Goal: Find specific page/section: Find specific page/section

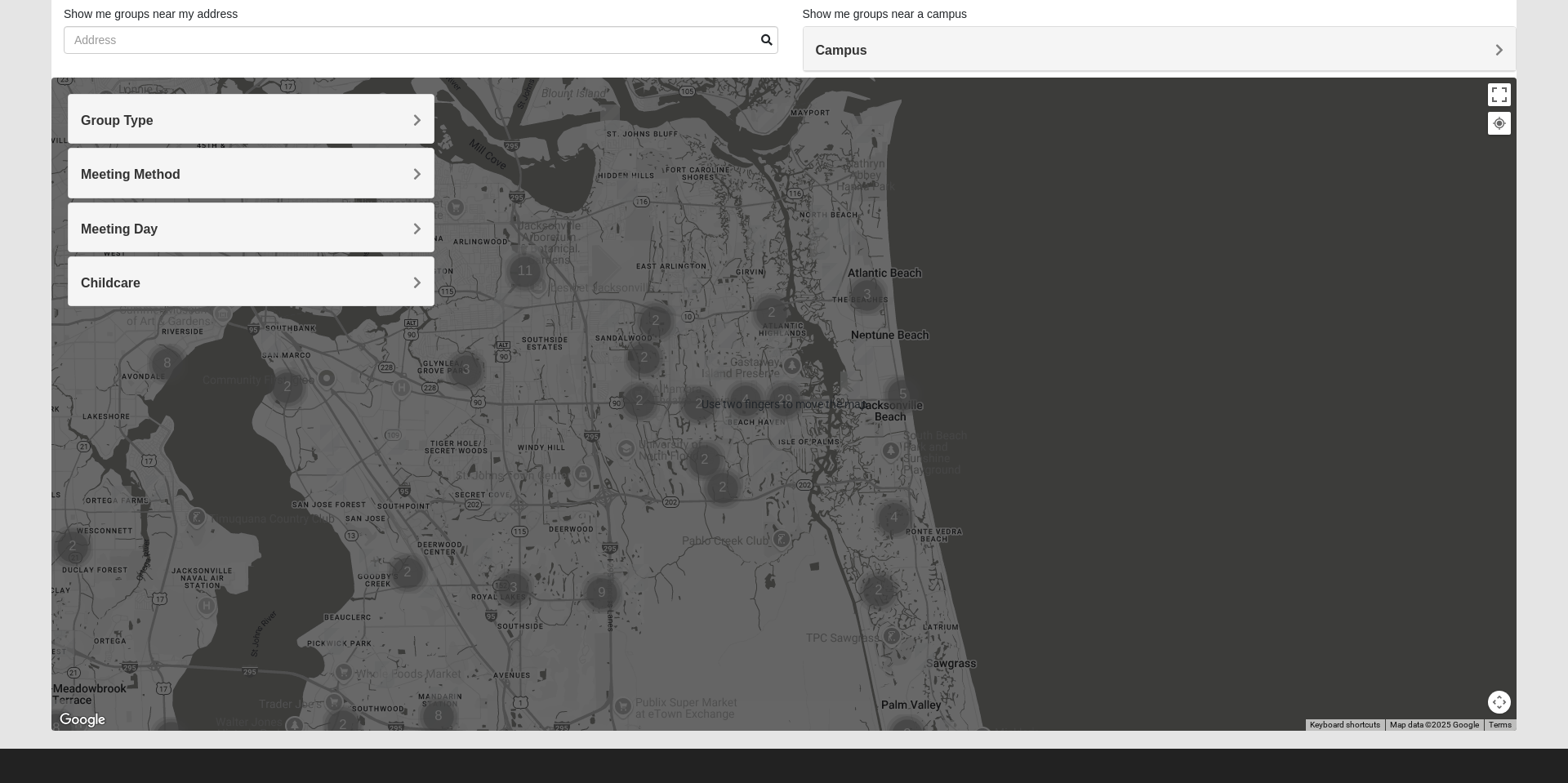
scroll to position [109, 0]
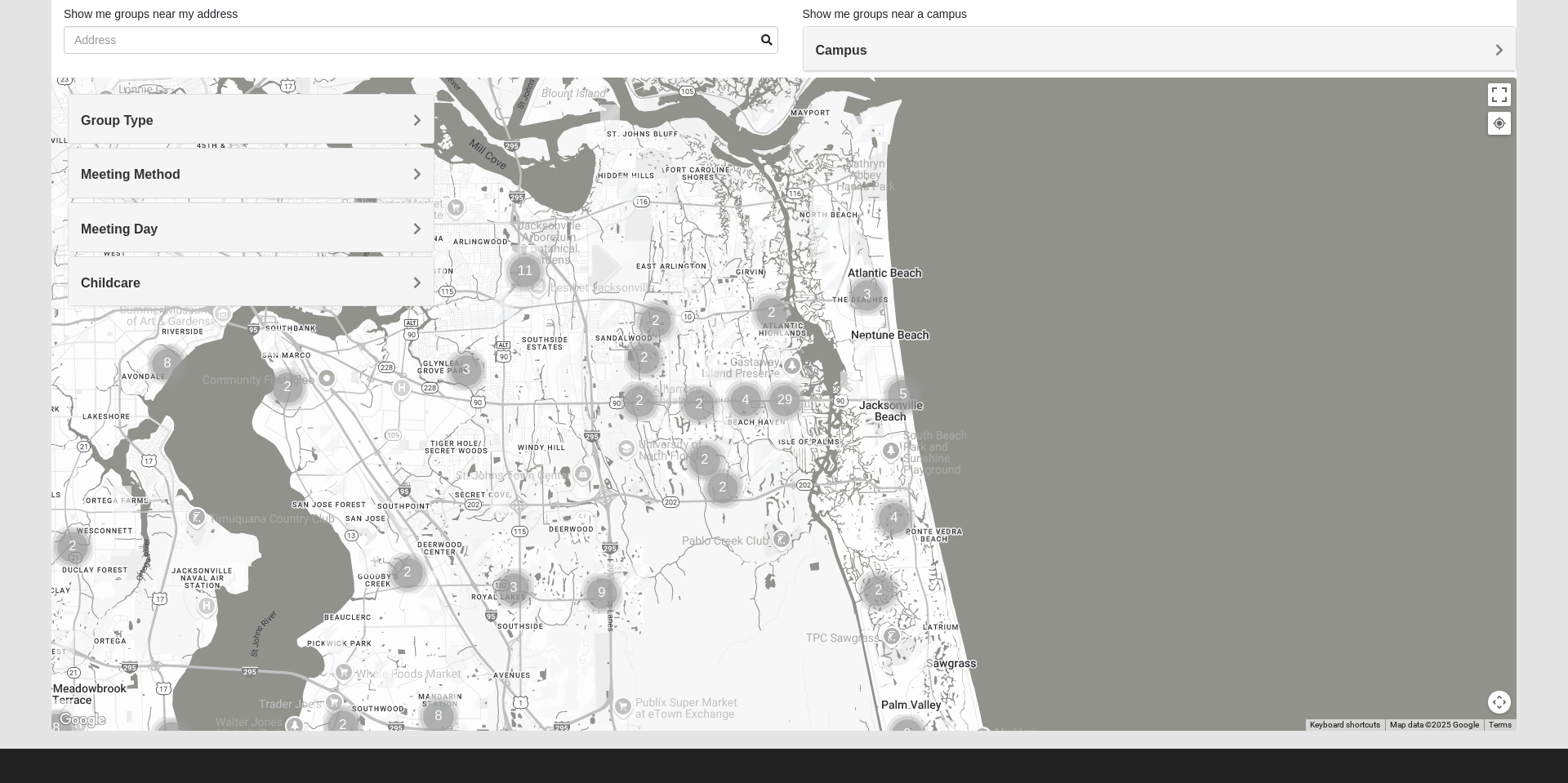
click at [325, 528] on div at bounding box center [784, 404] width 1465 height 653
click at [477, 457] on div "Timuquana Country Club [GEOGRAPHIC_DATA] [STREET_ADDRESS] View on Google Maps" at bounding box center [784, 404] width 1465 height 653
click at [509, 513] on img "Mens Bailey" at bounding box center [500, 504] width 33 height 40
click at [614, 399] on button "Close" at bounding box center [619, 410] width 39 height 39
click at [315, 436] on img "Mixed Brown 32207" at bounding box center [330, 438] width 33 height 40
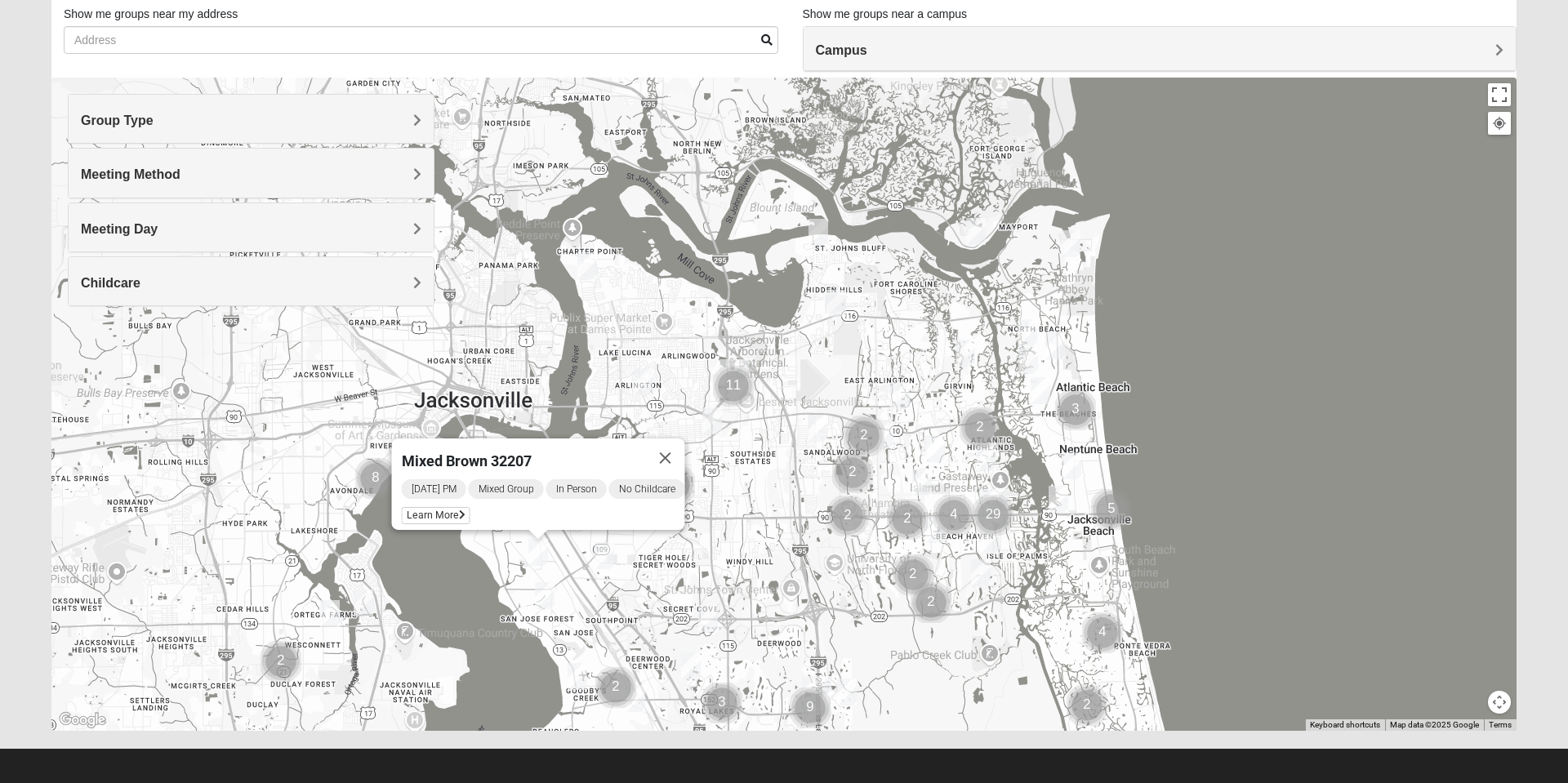
click at [677, 441] on button "Close" at bounding box center [665, 458] width 39 height 39
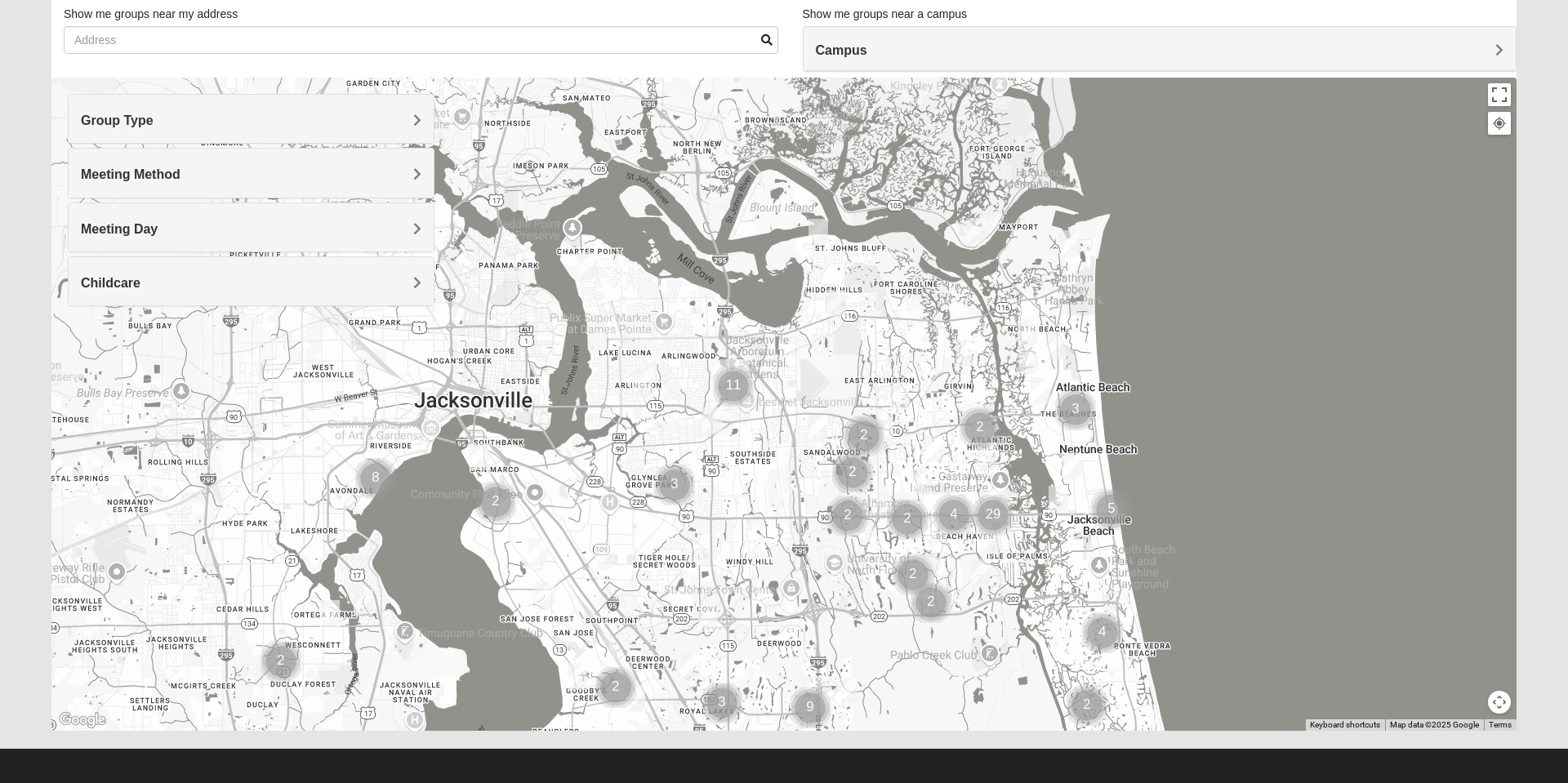
click at [154, 120] on span "Group Type" at bounding box center [117, 120] width 73 height 14
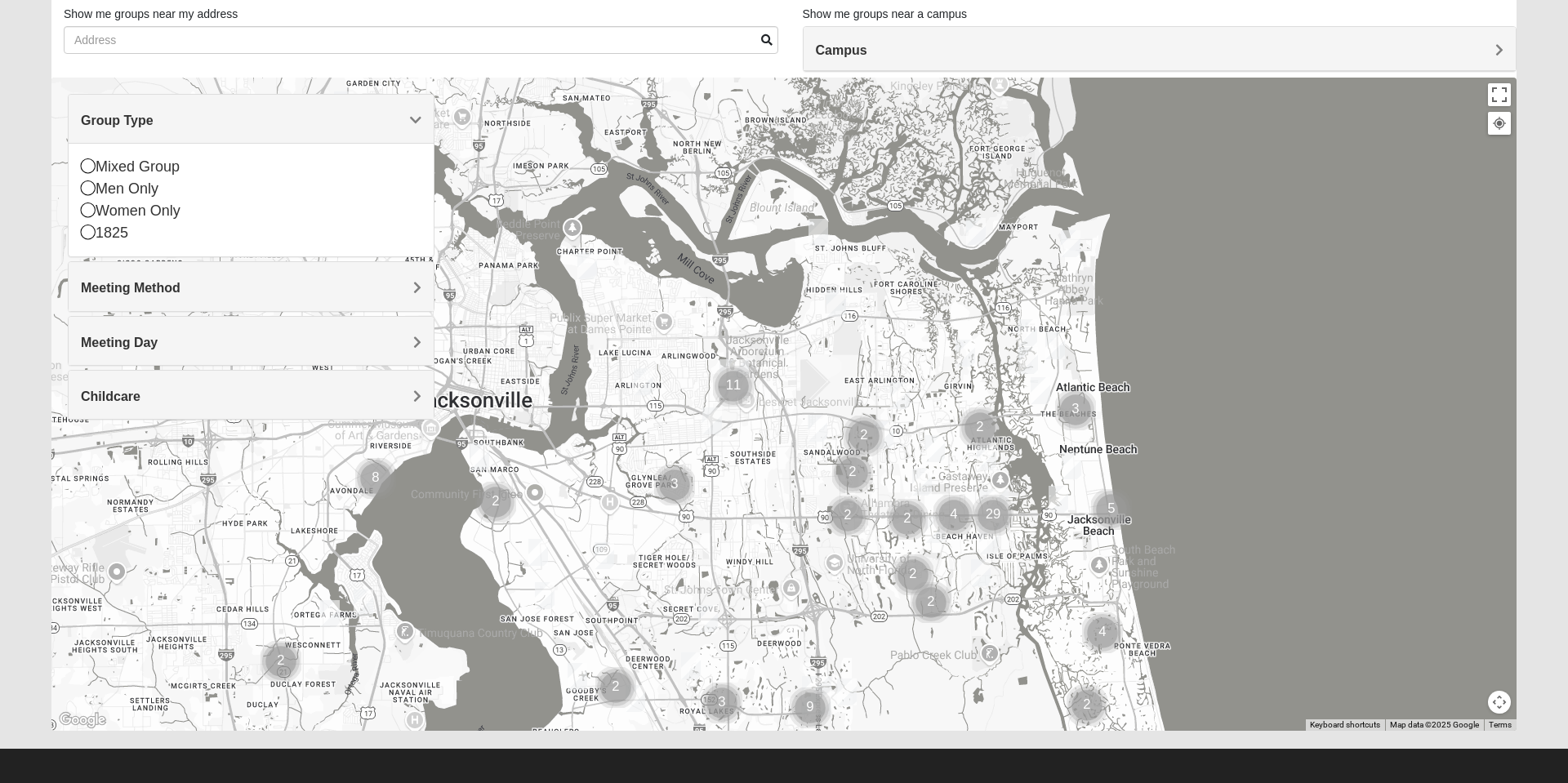
click at [90, 168] on icon at bounding box center [88, 166] width 15 height 15
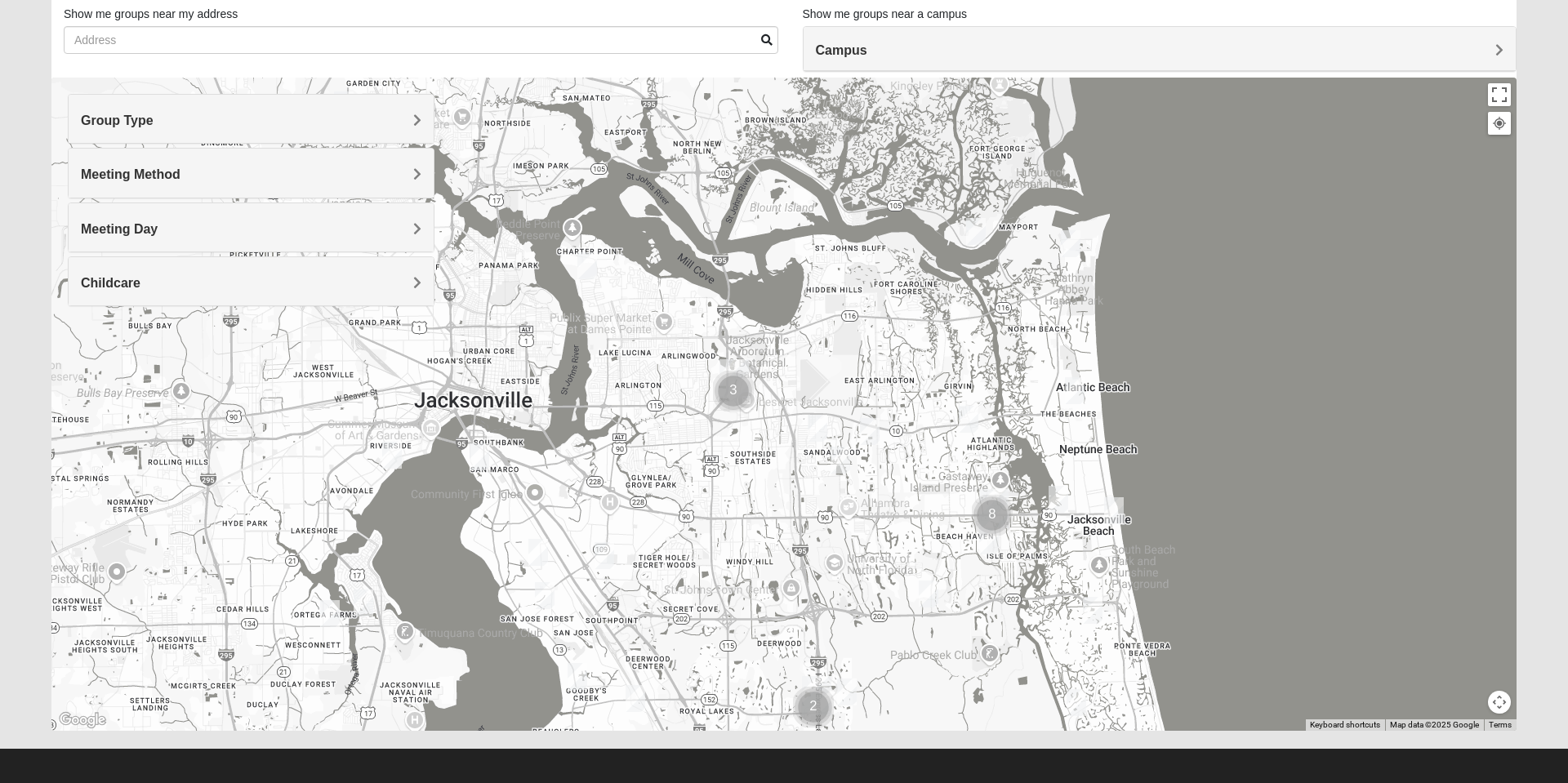
click at [386, 179] on h4 "Meeting Method" at bounding box center [251, 174] width 340 height 16
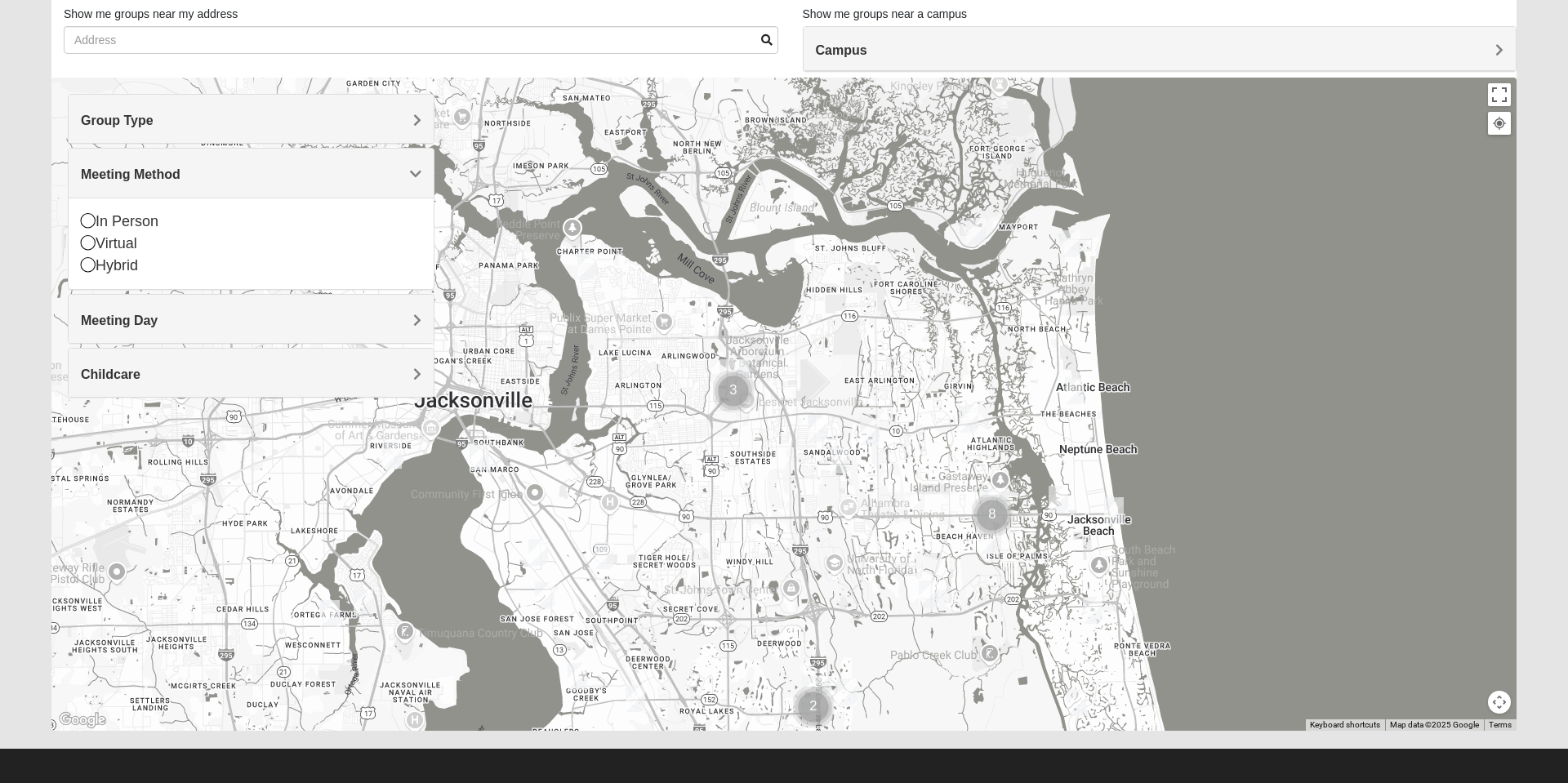
click at [93, 216] on icon at bounding box center [88, 221] width 15 height 15
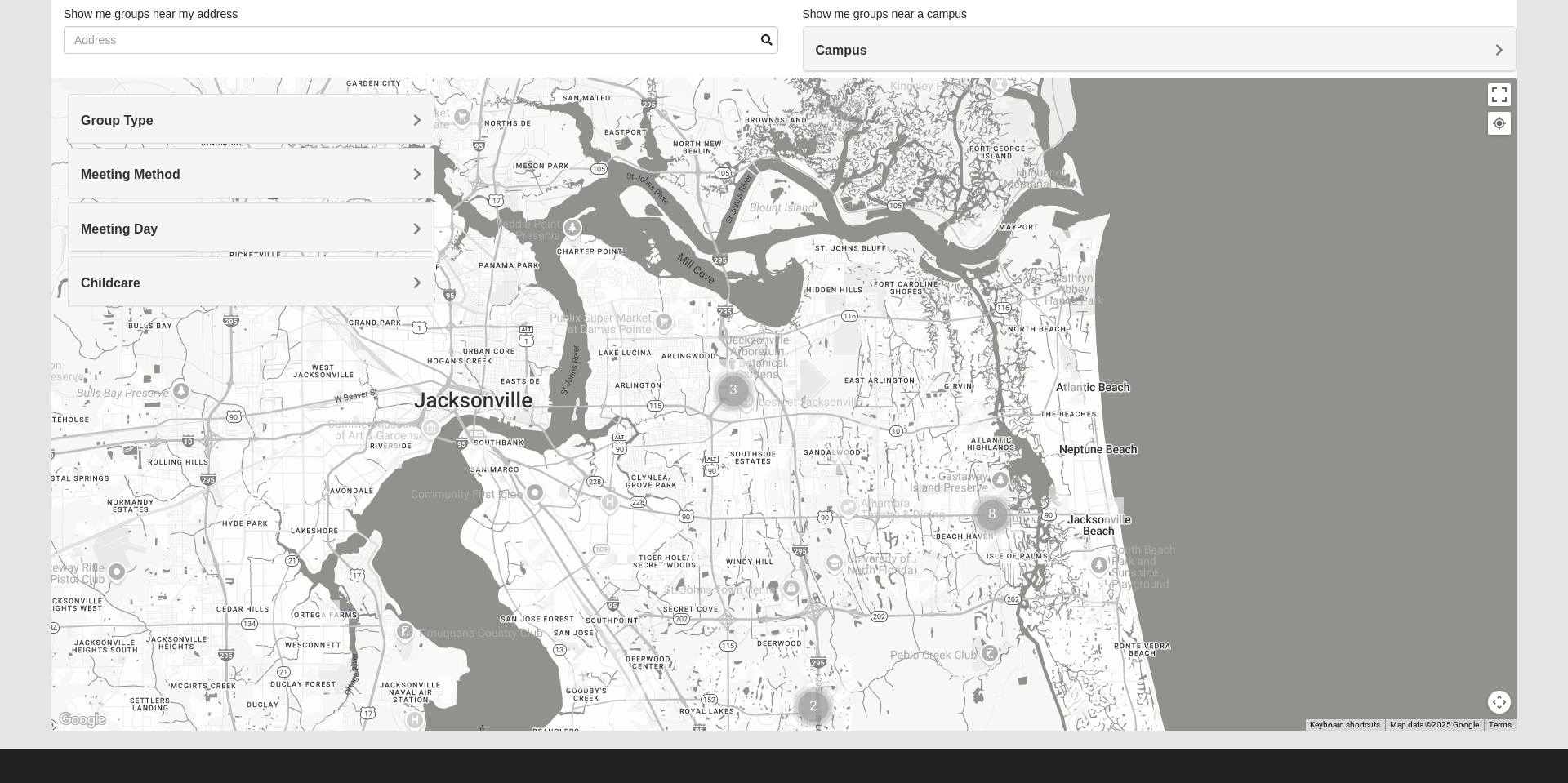
click at [410, 127] on h4 "Group Type" at bounding box center [251, 120] width 340 height 16
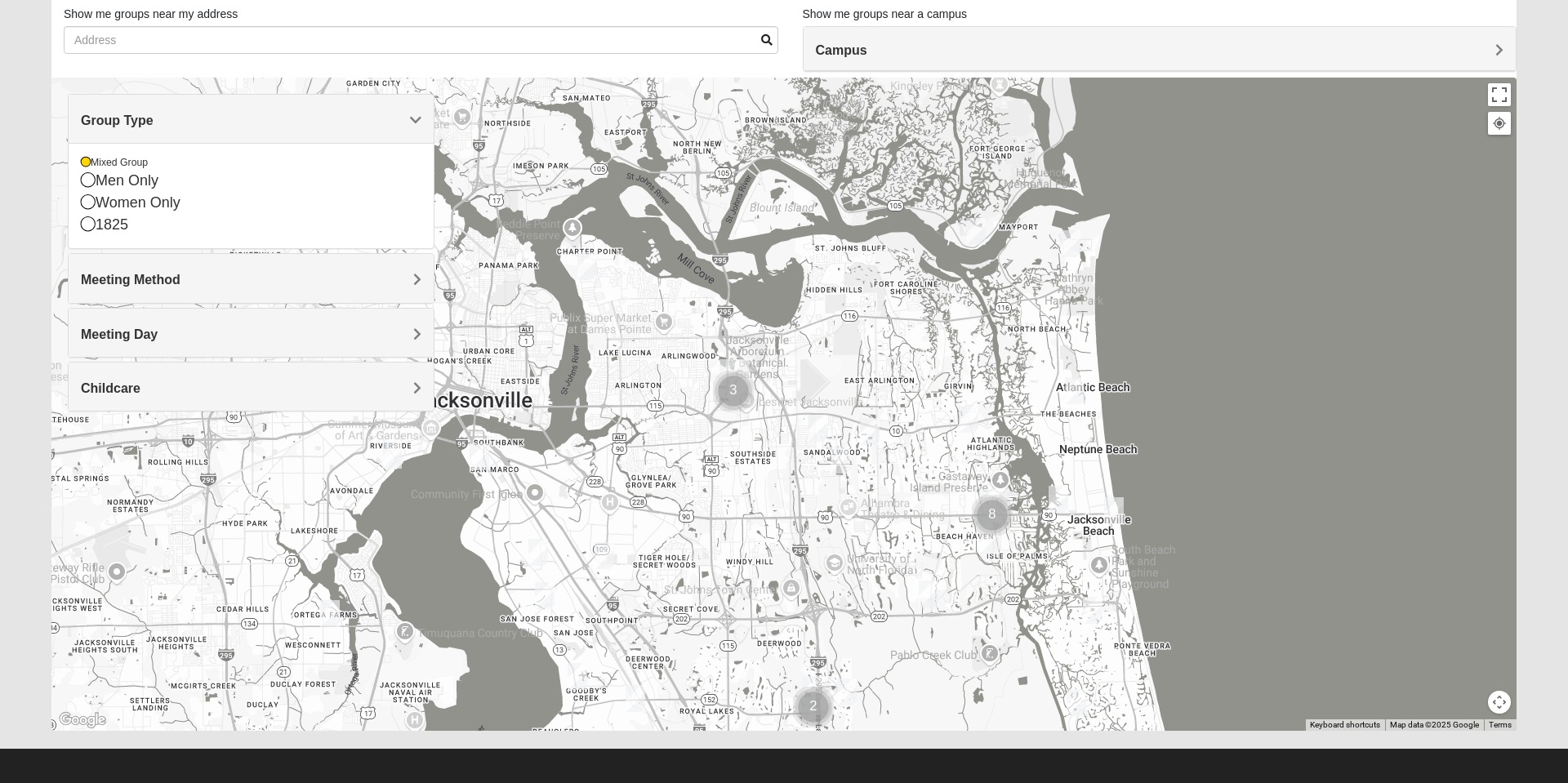
click at [88, 183] on icon at bounding box center [88, 180] width 15 height 15
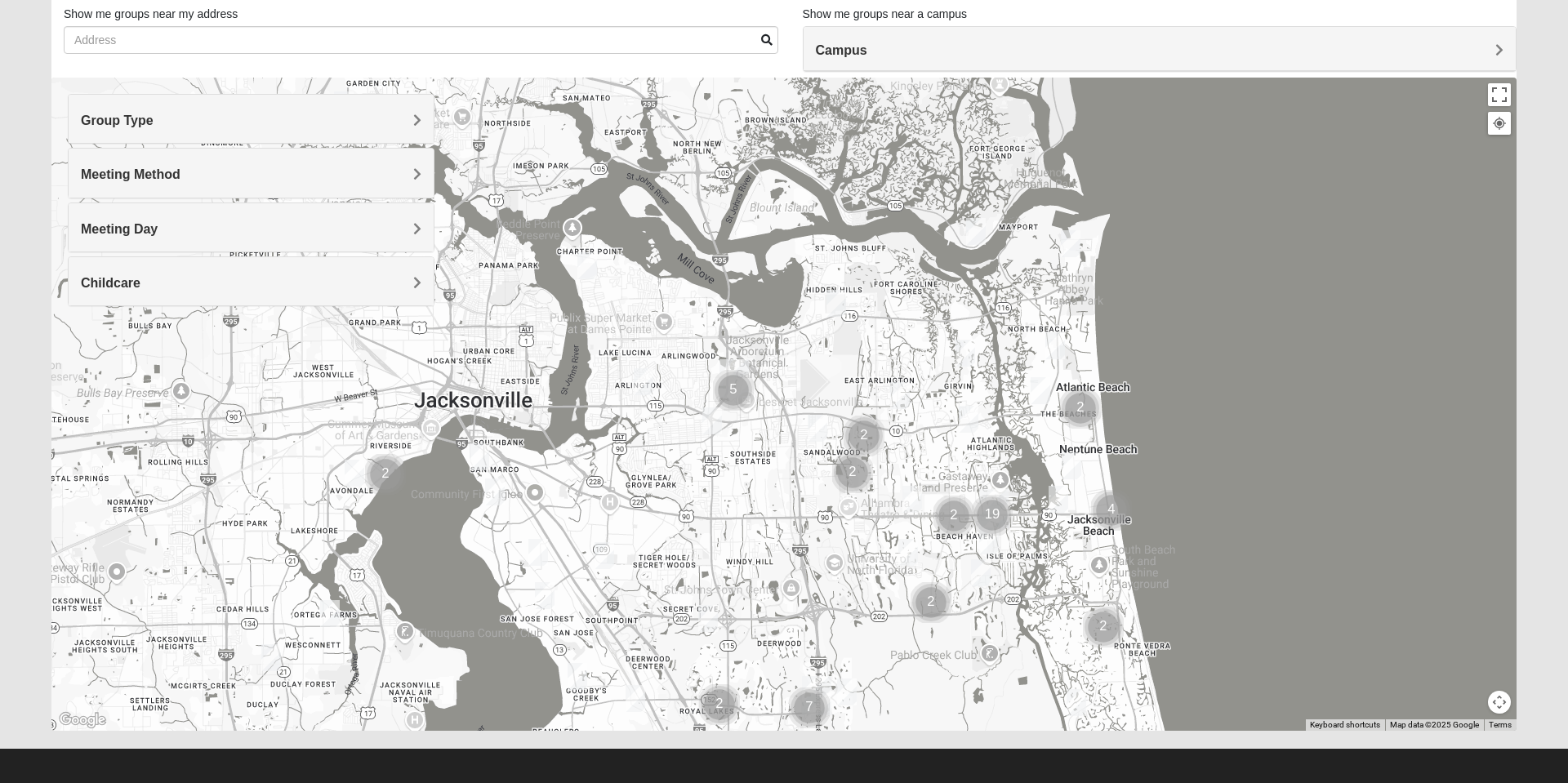
click at [637, 387] on img "Mens Smith/McGhee 32277" at bounding box center [643, 382] width 33 height 40
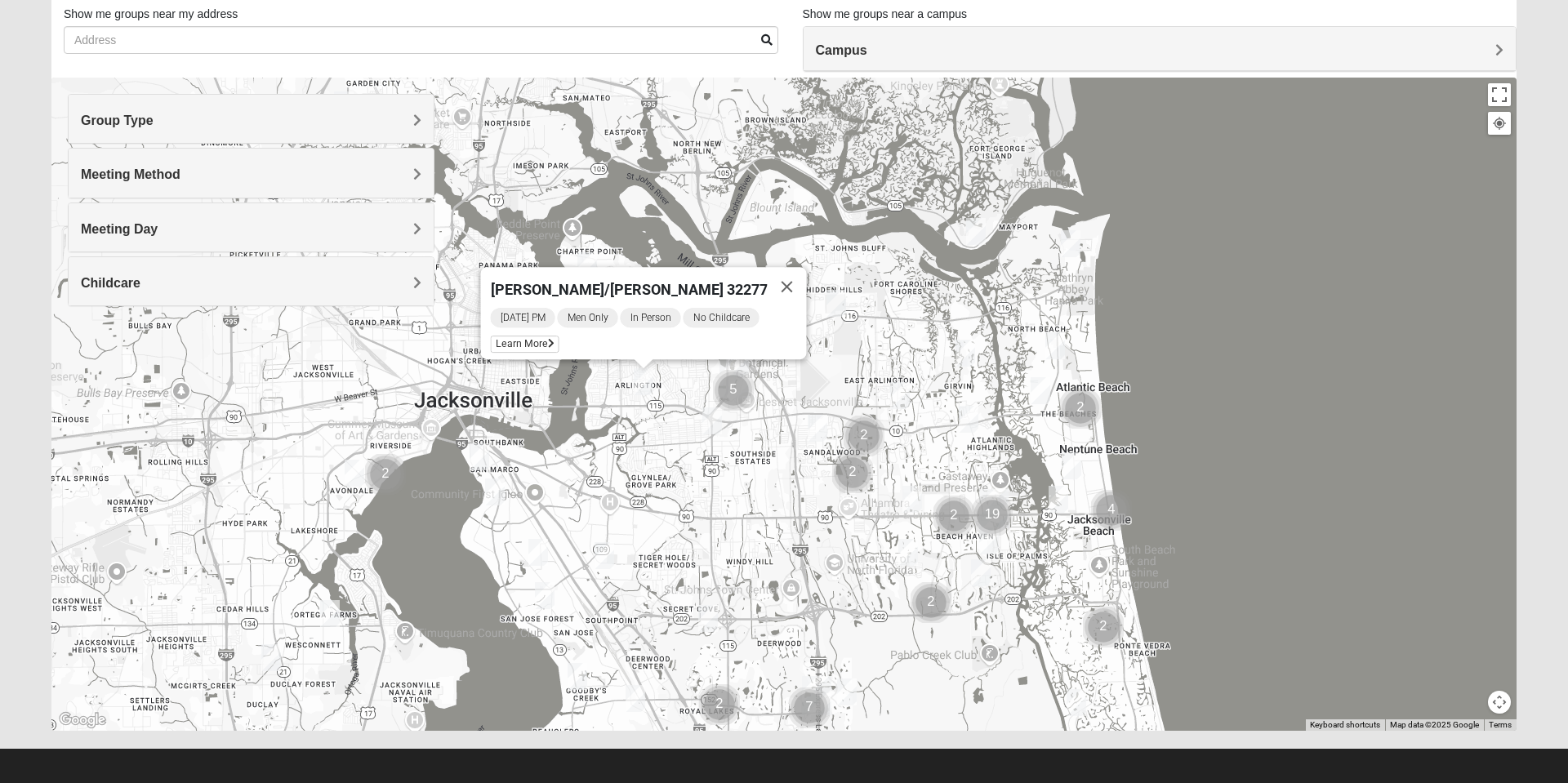
click at [711, 428] on img "Mens Gornoski 32225" at bounding box center [712, 421] width 33 height 40
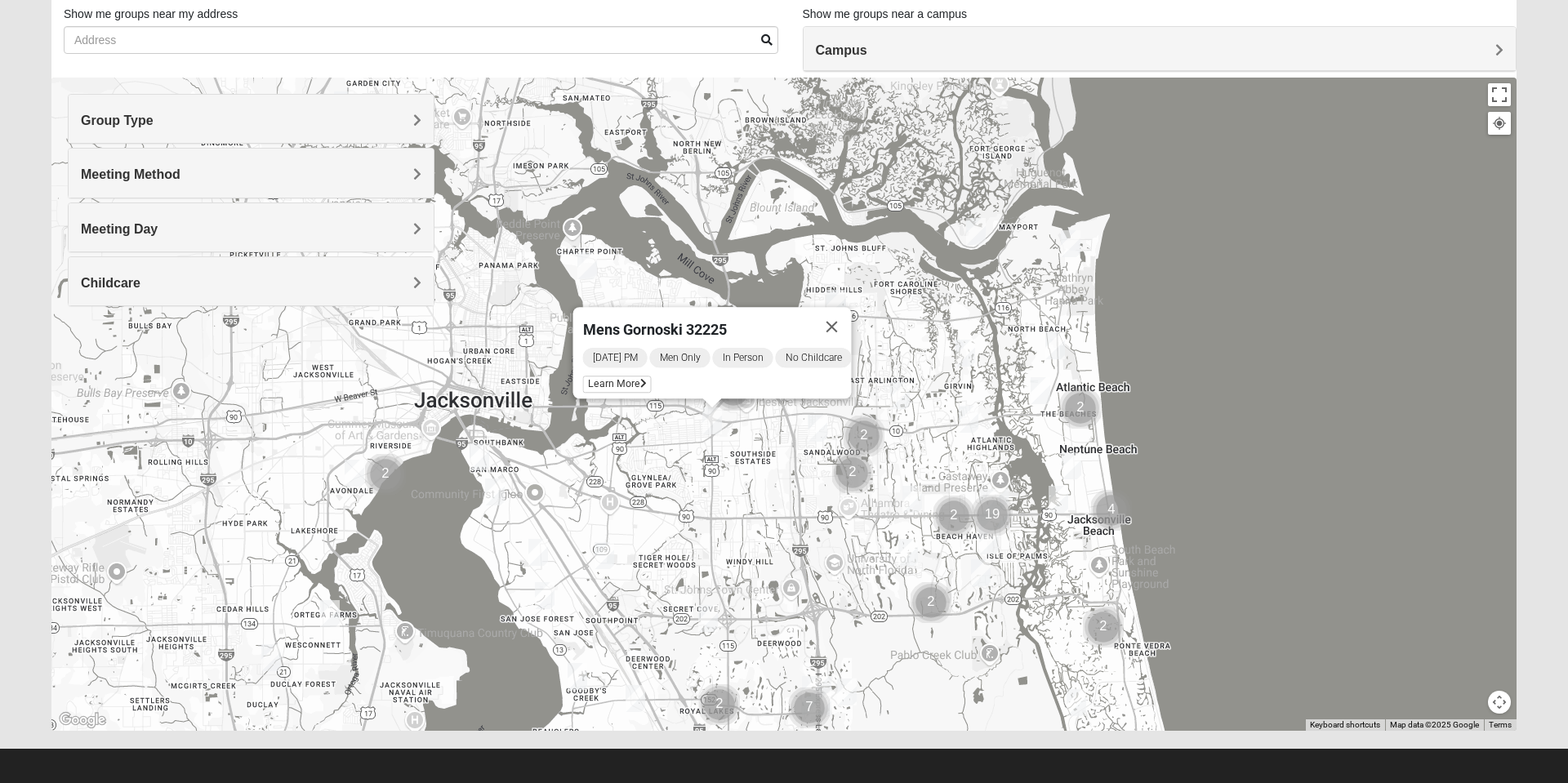
click at [618, 477] on div "To navigate, press the arrow keys. Mens Gornoski 32225 [DATE] PM Men Only In Pe…" at bounding box center [784, 404] width 1465 height 653
click at [833, 314] on button "Close" at bounding box center [831, 326] width 39 height 39
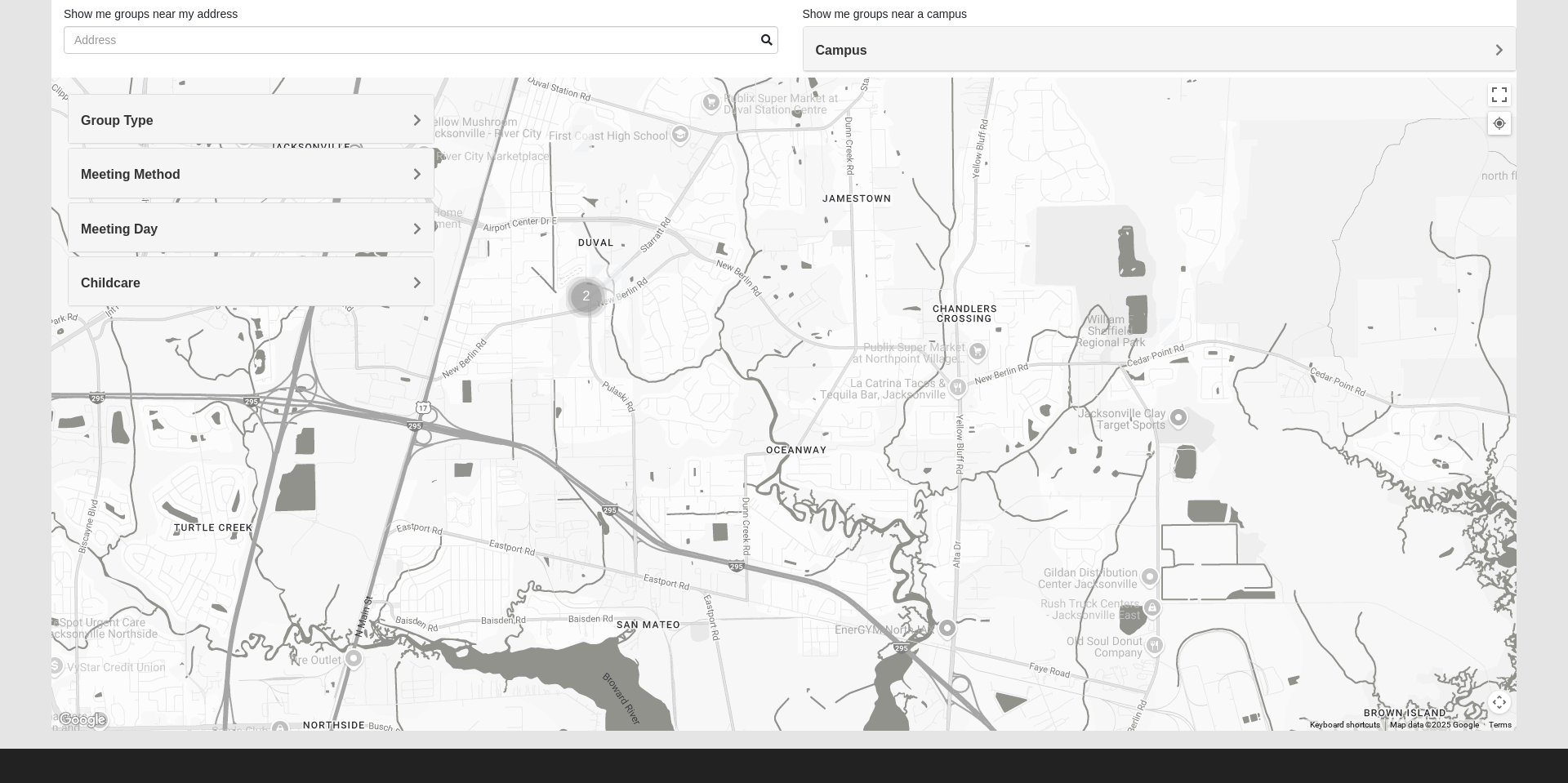
click at [587, 312] on img "Cluster of 2 groups" at bounding box center [585, 297] width 54 height 54
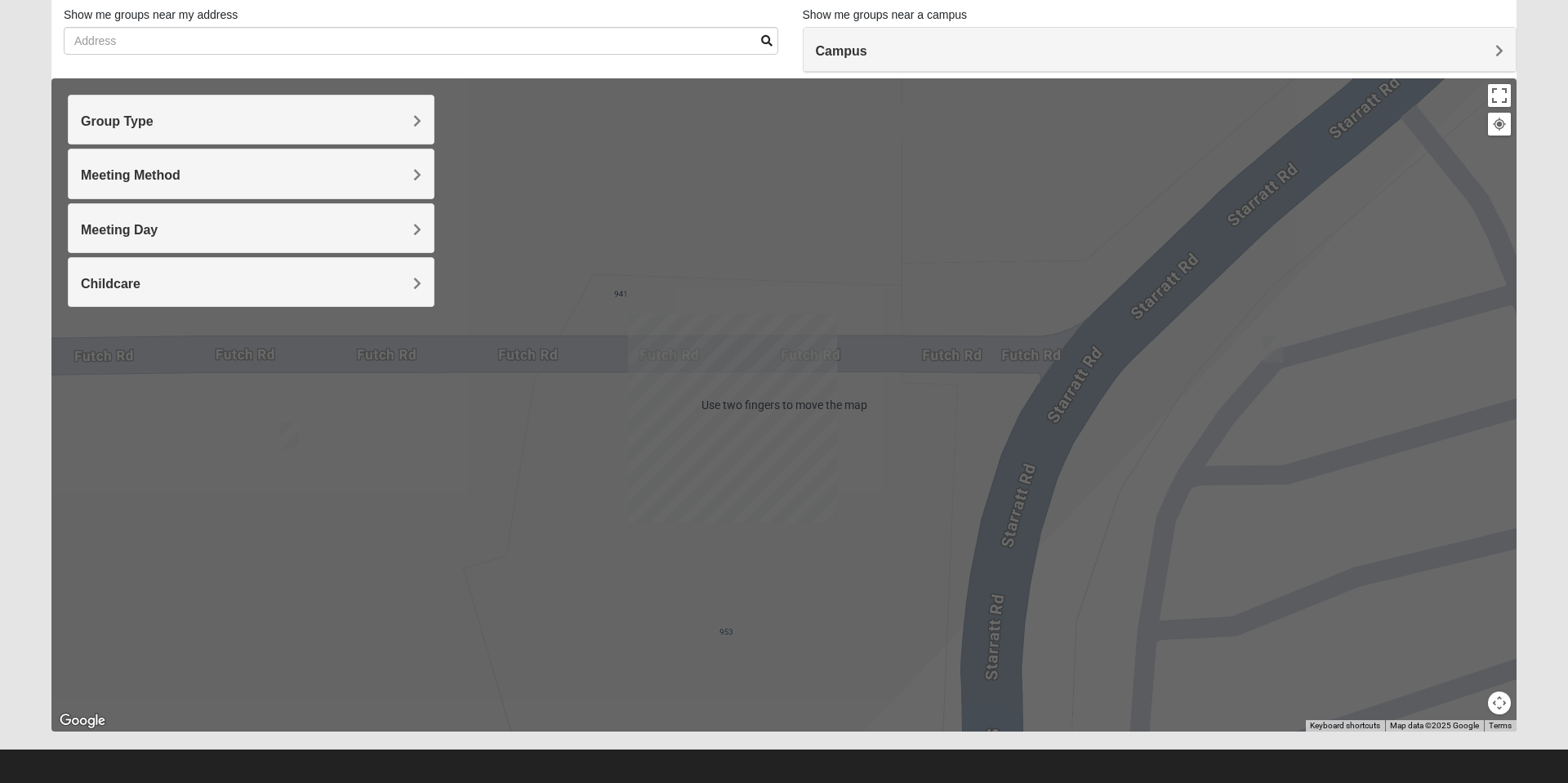
scroll to position [116, 0]
